Goal: Transaction & Acquisition: Purchase product/service

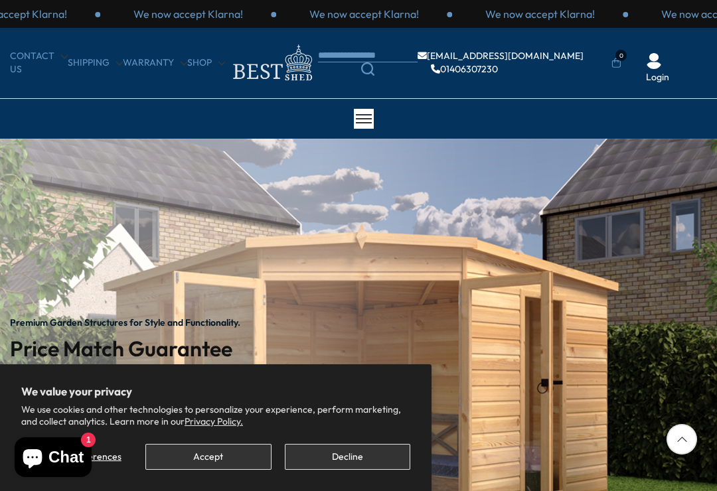
click at [238, 453] on button "Accept" at bounding box center [208, 457] width 126 height 26
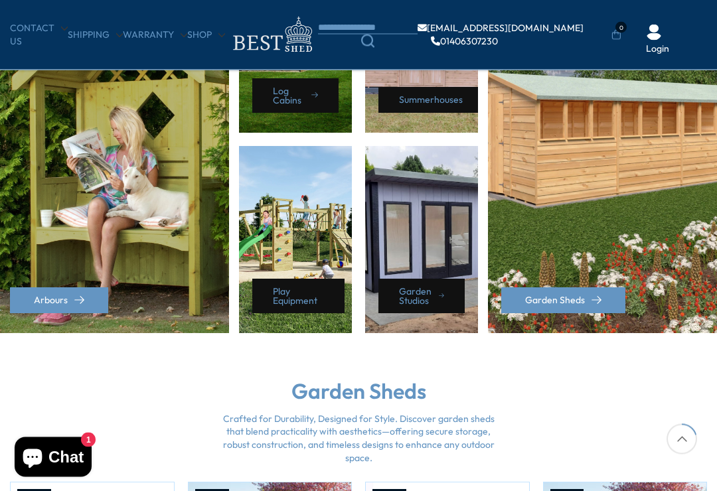
scroll to position [702, 0]
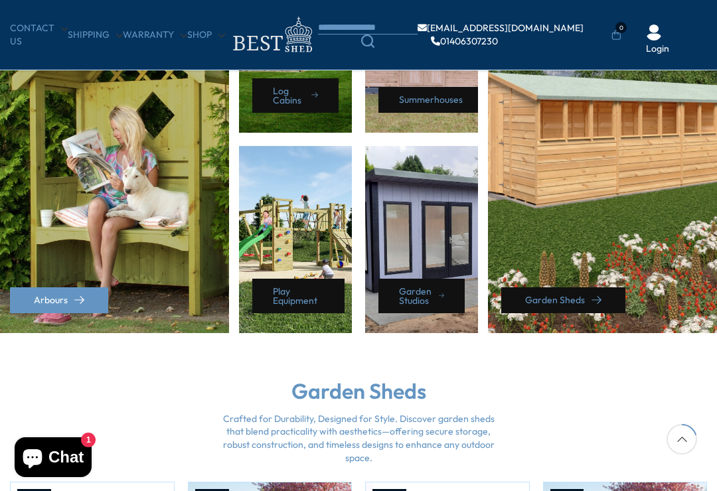
click at [592, 296] on icon at bounding box center [597, 301] width 10 height 10
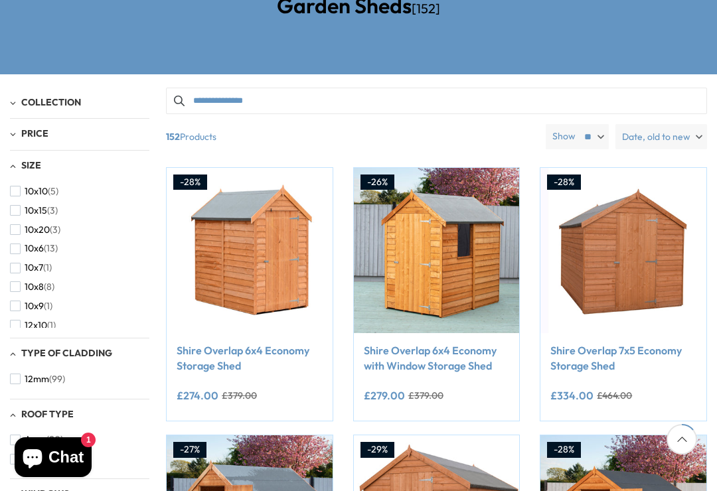
scroll to position [210, 0]
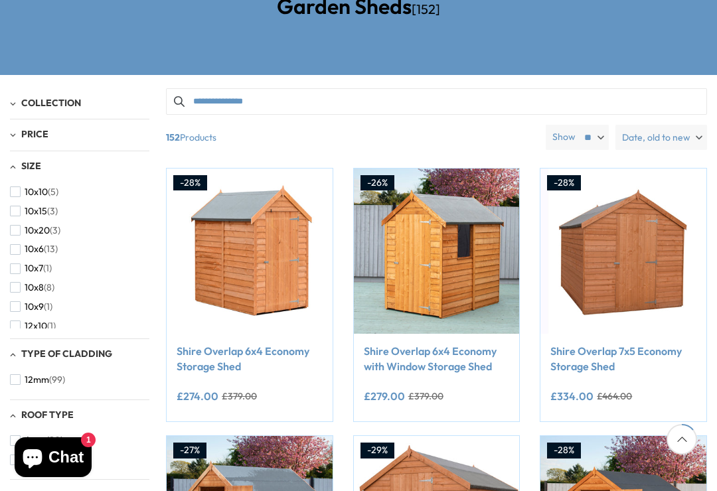
click at [22, 323] on button "12x10 (1)" at bounding box center [33, 326] width 46 height 19
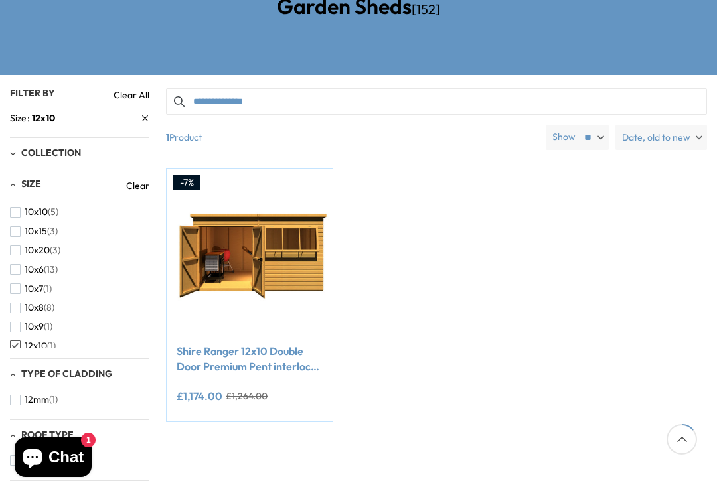
click at [17, 341] on span "button" at bounding box center [15, 346] width 11 height 11
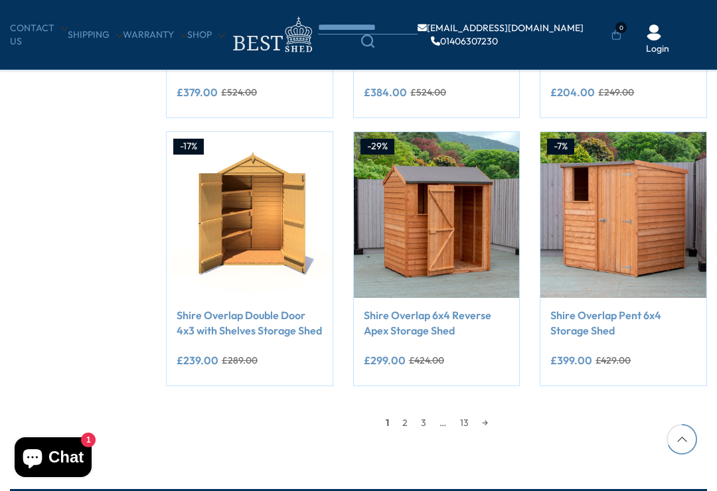
scroll to position [976, 0]
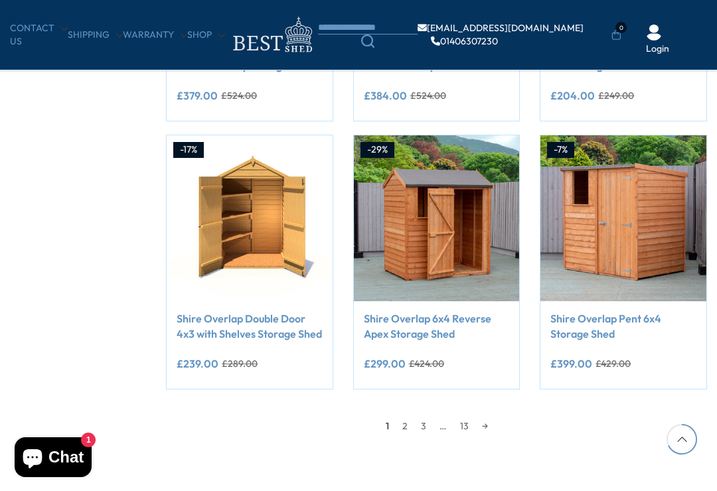
click at [495, 428] on link "→" at bounding box center [485, 426] width 19 height 20
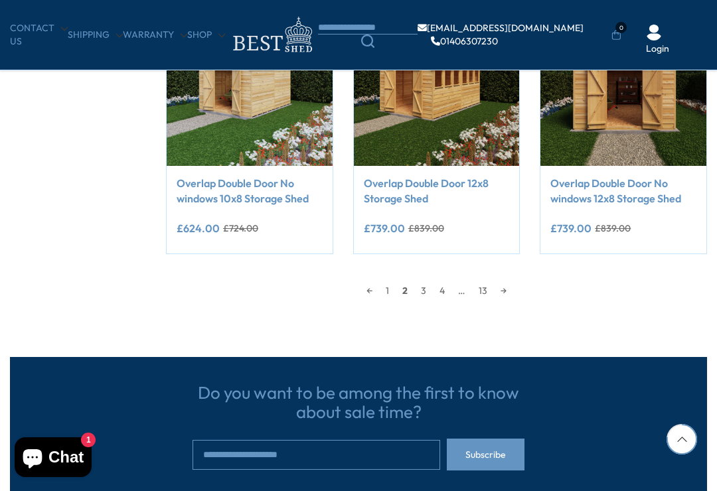
scroll to position [1109, 0]
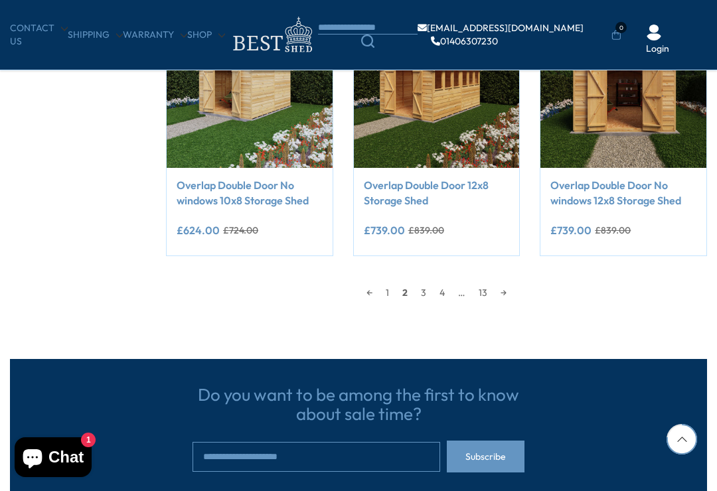
click at [424, 289] on link "3" at bounding box center [423, 293] width 19 height 20
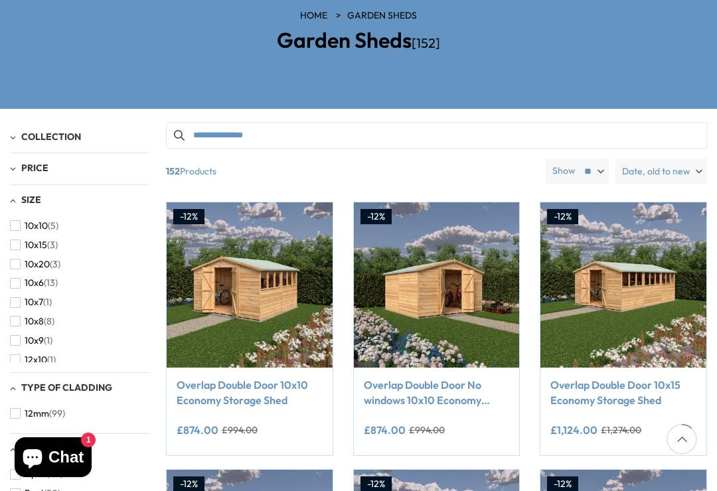
scroll to position [175, 0]
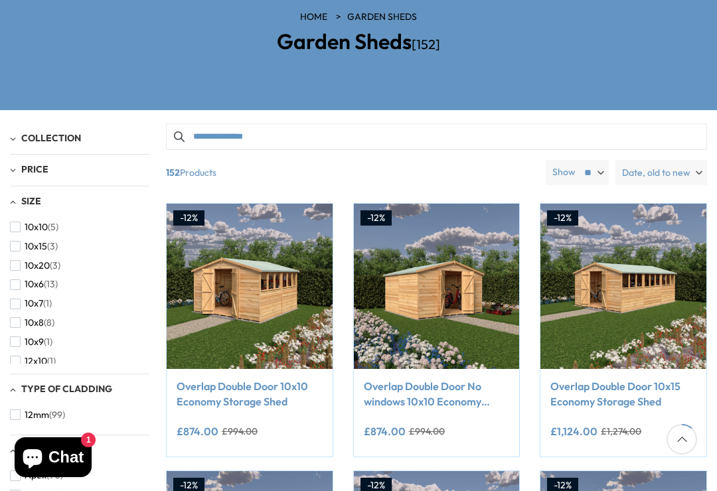
click at [452, 331] on button "Add to Cart" at bounding box center [436, 343] width 139 height 26
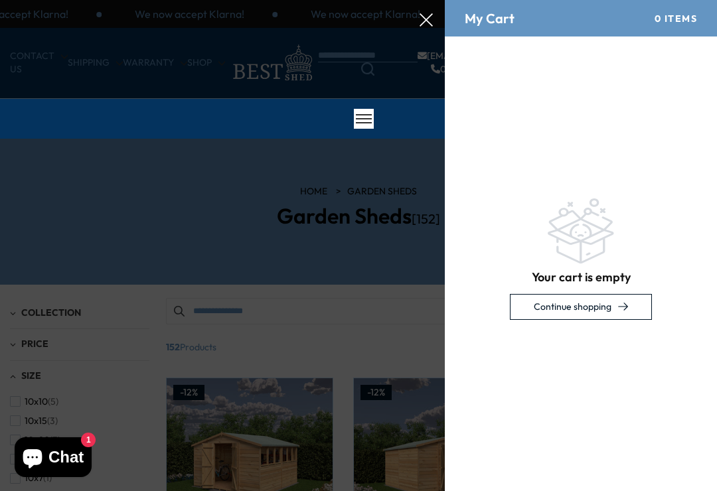
scroll to position [0, 0]
